Goal: Task Accomplishment & Management: Use online tool/utility

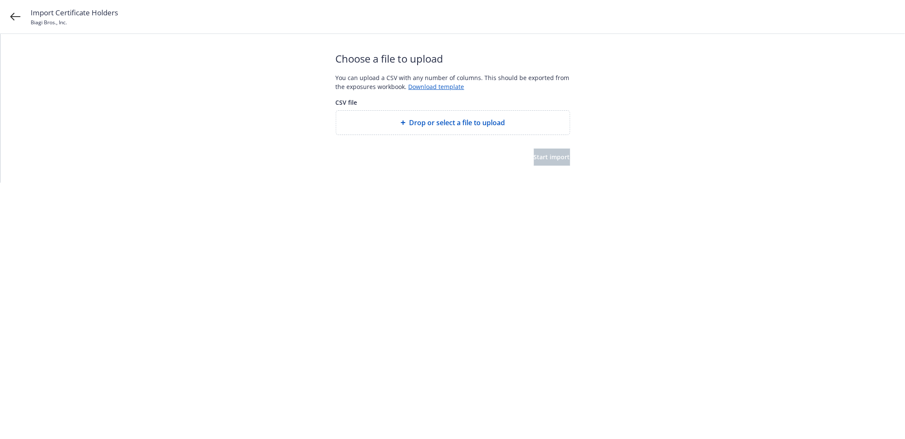
click at [463, 123] on span "Drop or select a file to upload" at bounding box center [457, 123] width 96 height 10
click at [443, 84] on link "Download template" at bounding box center [437, 87] width 56 height 8
click at [438, 122] on span "Drop or select a file to upload" at bounding box center [457, 123] width 96 height 10
click at [548, 158] on span "Start import" at bounding box center [552, 157] width 36 height 8
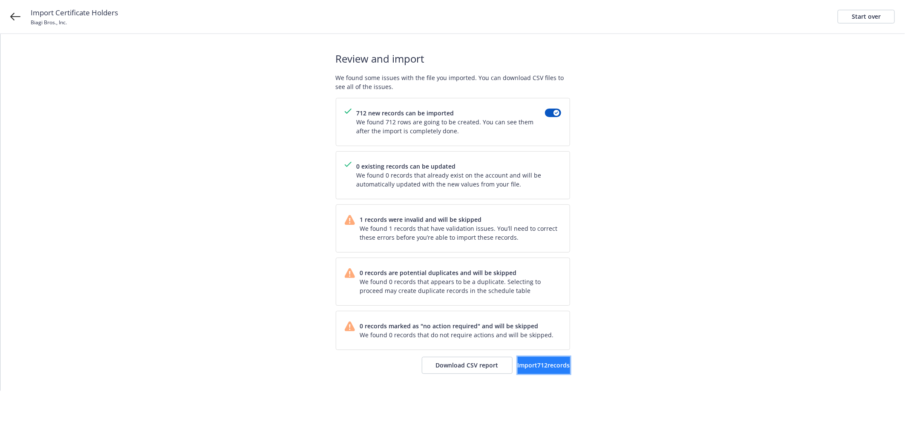
click at [540, 365] on span "Import 712 records" at bounding box center [544, 365] width 52 height 8
click at [551, 364] on span "View in account" at bounding box center [533, 365] width 46 height 8
